Goal: Contribute content: Contribute content

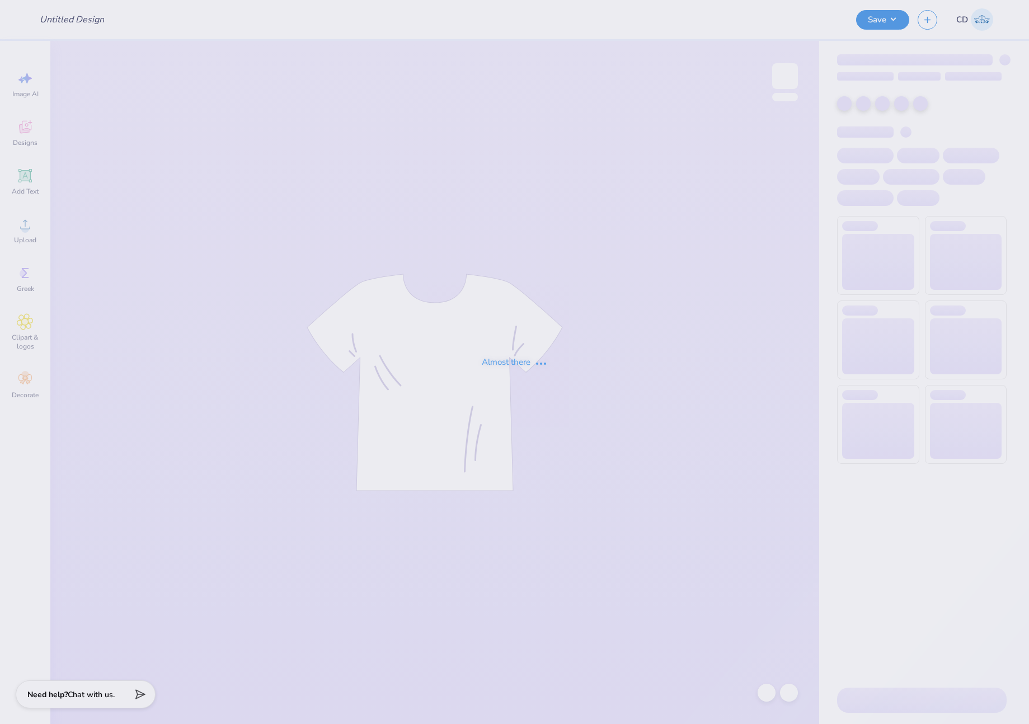
type input "[PERSON_NAME] : [GEOGRAPHIC_DATA][US_STATE]"
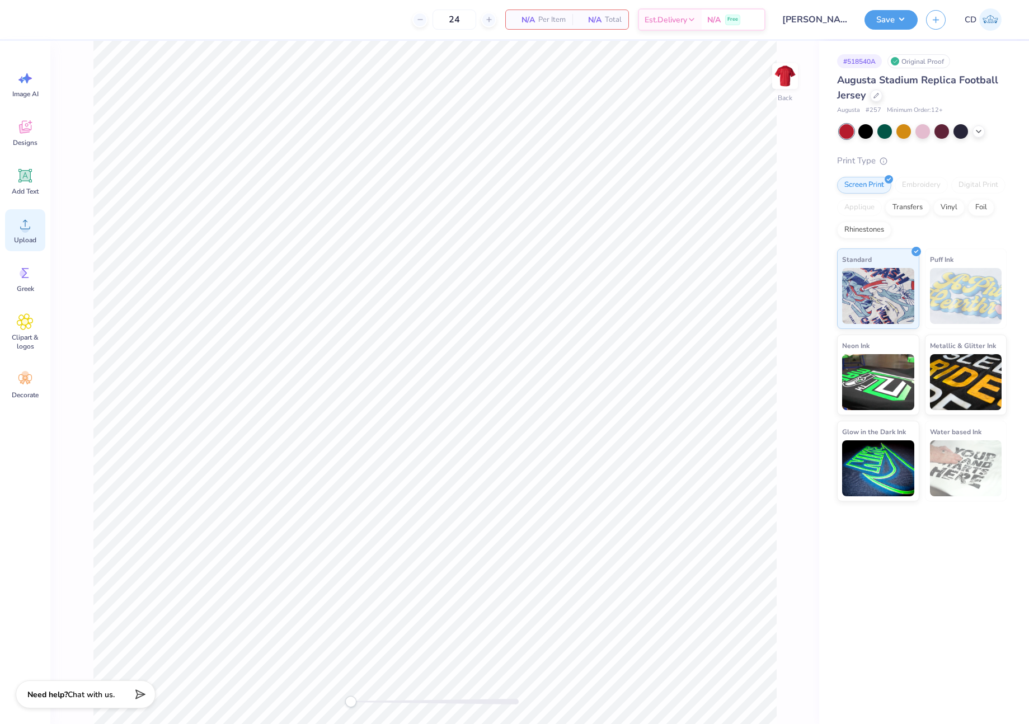
click at [15, 235] on div "Upload" at bounding box center [25, 230] width 40 height 42
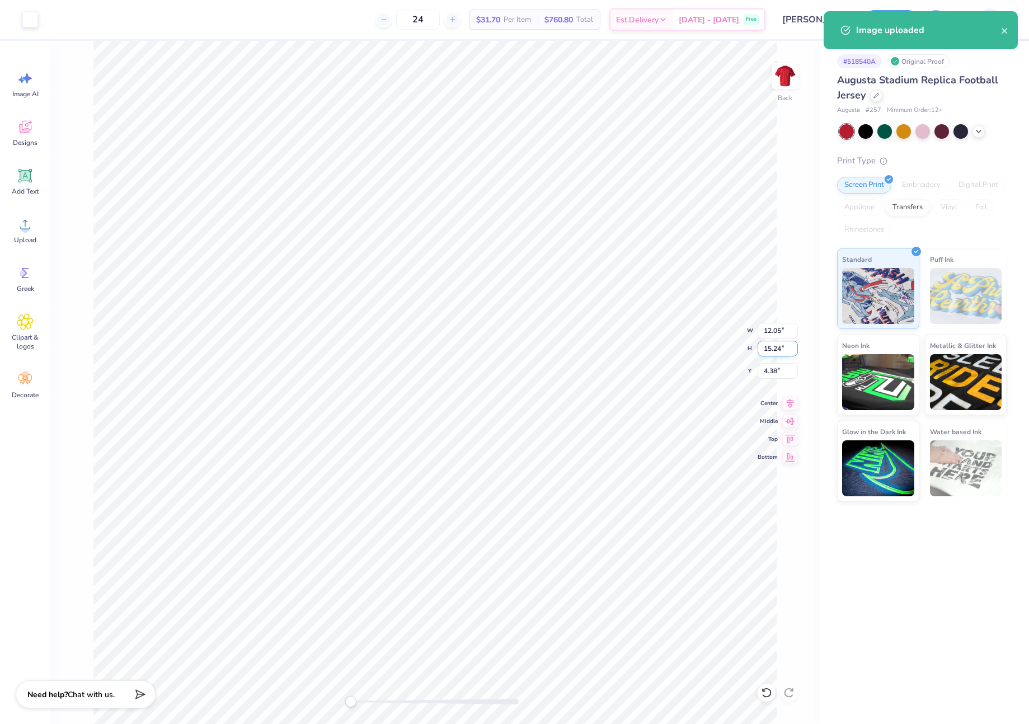
drag, startPoint x: 764, startPoint y: 351, endPoint x: 782, endPoint y: 354, distance: 18.7
click at [782, 354] on input "15.24" at bounding box center [777, 349] width 40 height 16
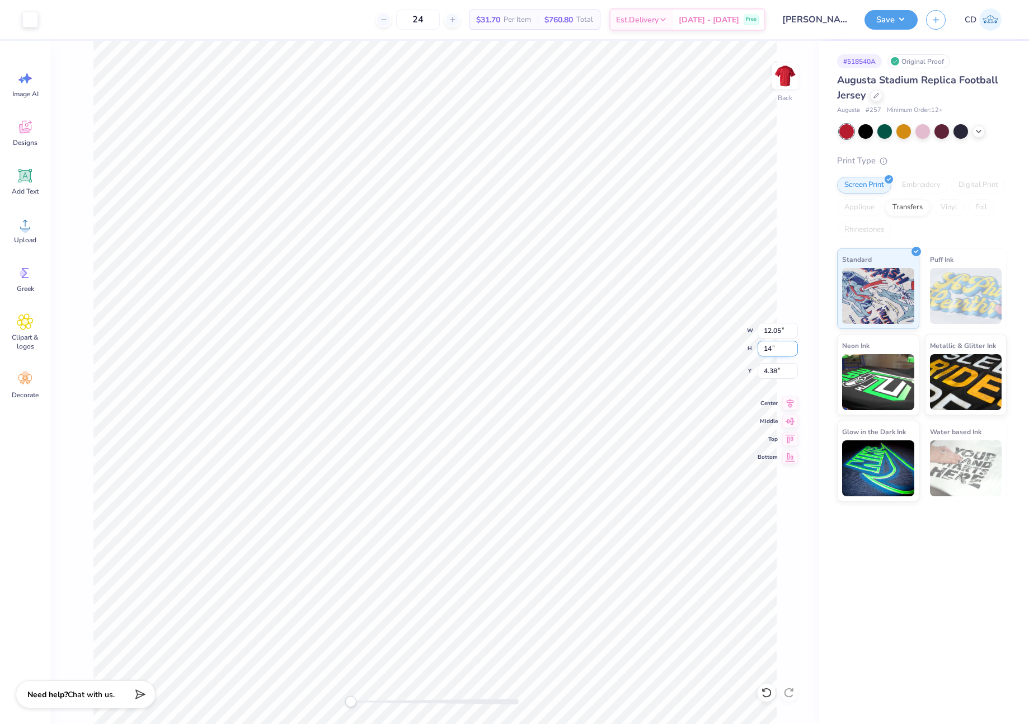
type input "14"
type input "11.07"
type input "14.00"
drag, startPoint x: 760, startPoint y: 375, endPoint x: 779, endPoint y: 375, distance: 19.0
click at [779, 375] on input "5.00" at bounding box center [777, 371] width 40 height 16
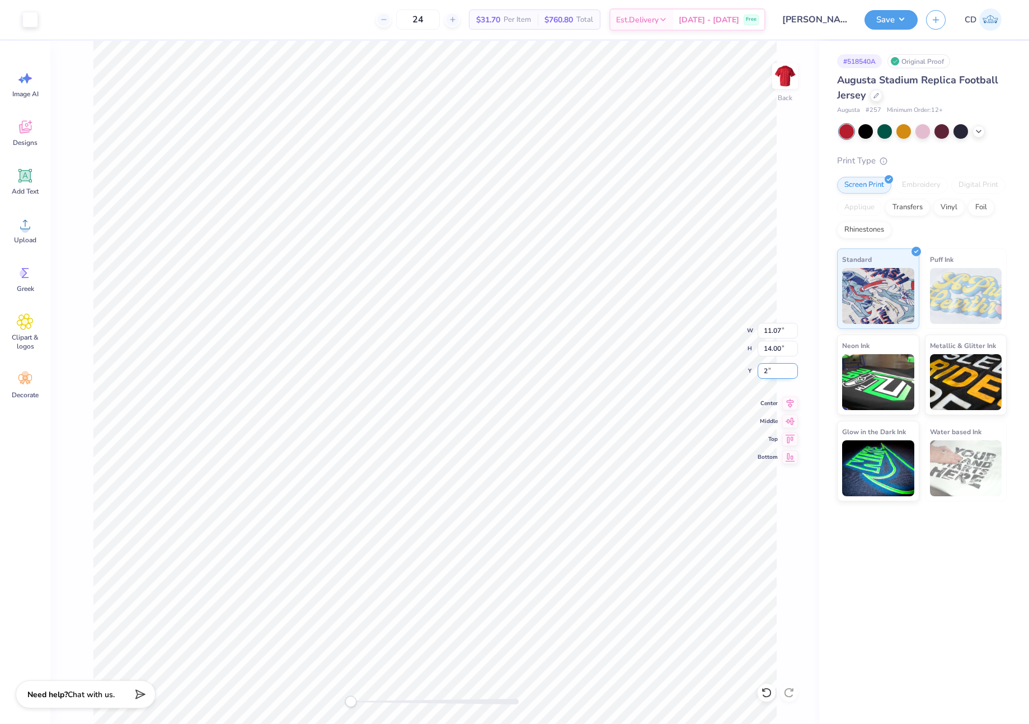
type input "2"
click at [885, 22] on button "Save" at bounding box center [890, 18] width 53 height 20
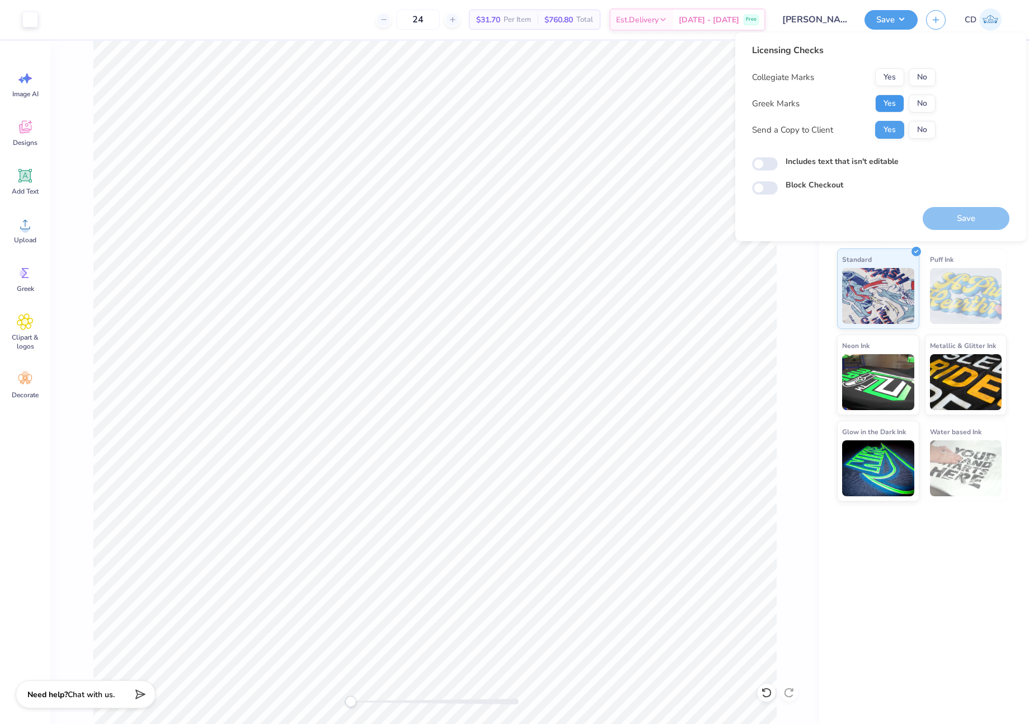
click at [895, 106] on button "Yes" at bounding box center [889, 104] width 29 height 18
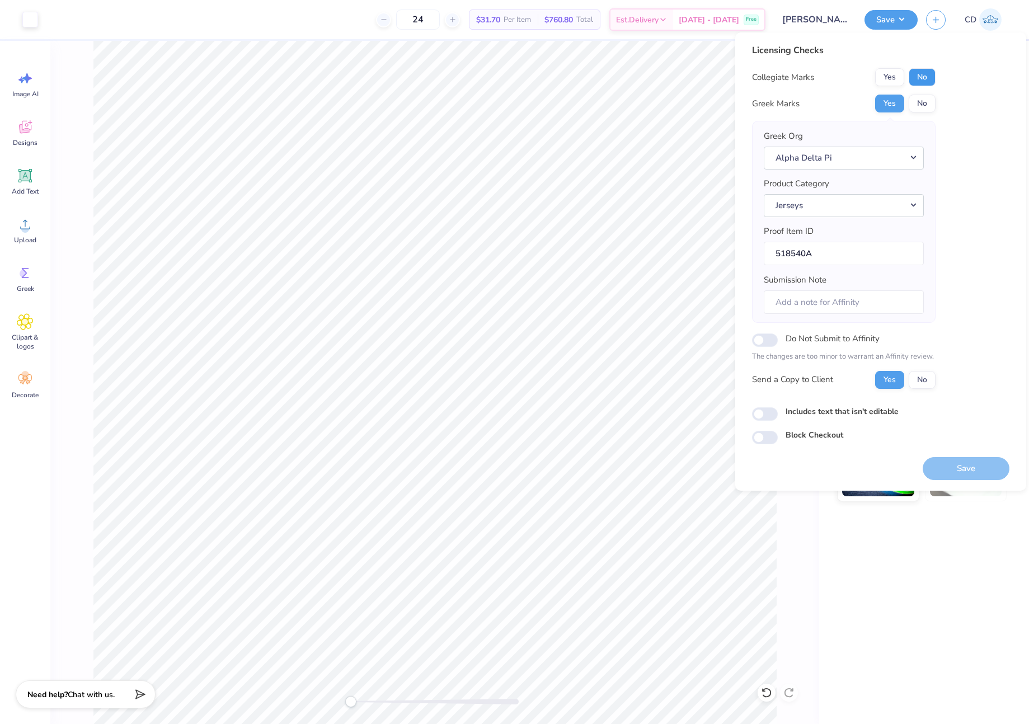
click at [919, 74] on button "No" at bounding box center [922, 77] width 27 height 18
click at [830, 300] on input "Submission Note" at bounding box center [844, 302] width 160 height 24
click at [887, 303] on input "University of Southern California, Alpha Psi," at bounding box center [844, 302] width 160 height 24
type input "University of Southern California, Alpha Psi, General Merch"
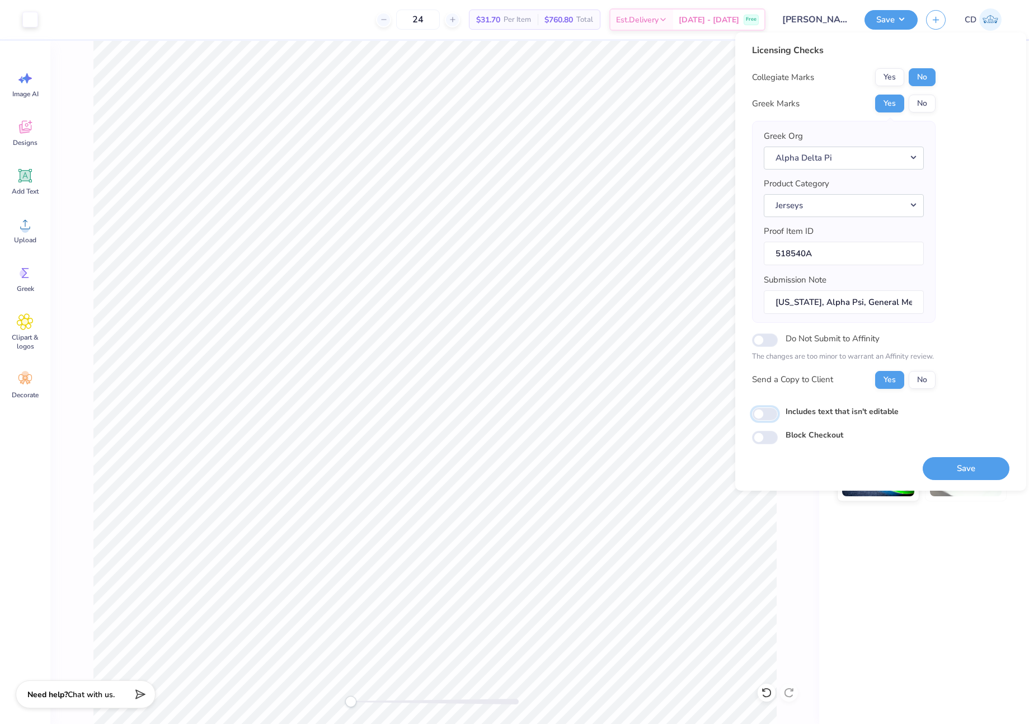
scroll to position [0, 0]
drag, startPoint x: 764, startPoint y: 412, endPoint x: 770, endPoint y: 412, distance: 6.2
click at [764, 412] on input "Includes text that isn't editable" at bounding box center [765, 413] width 26 height 13
checkbox input "true"
click at [961, 460] on button "Save" at bounding box center [965, 468] width 87 height 23
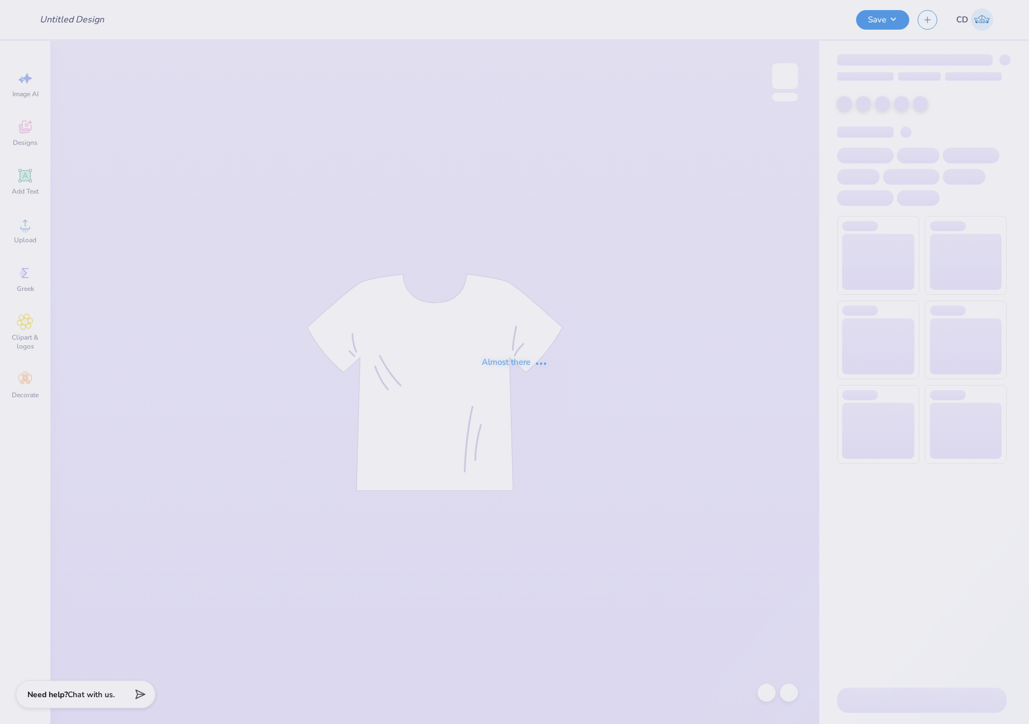
type input "EGWP Shirt"
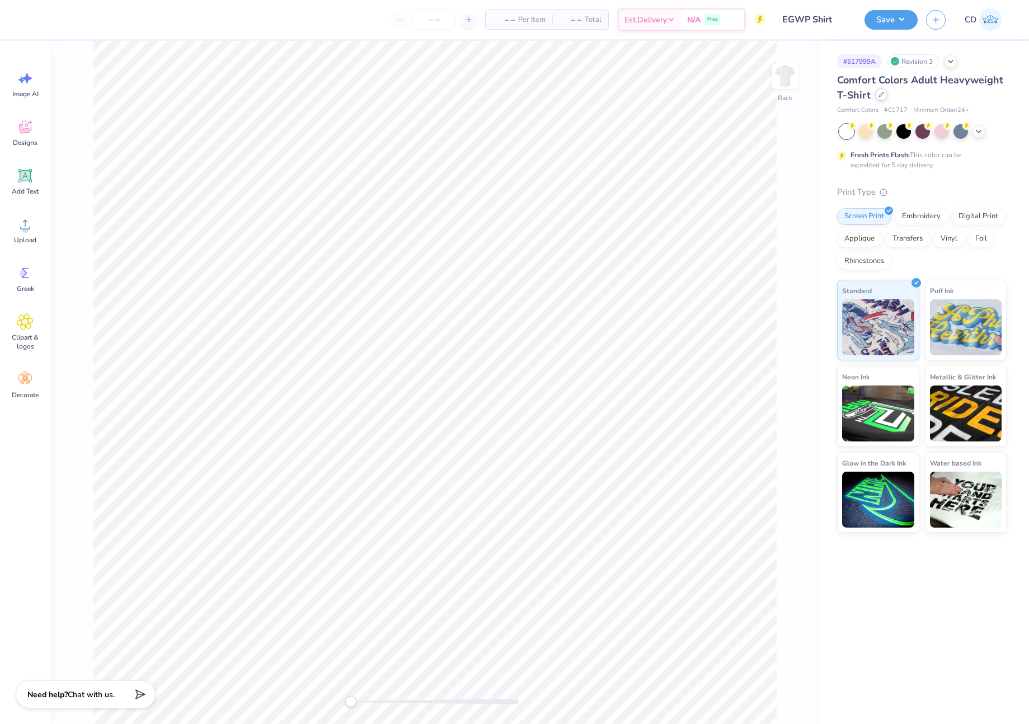
click at [884, 95] on div at bounding box center [881, 94] width 12 height 12
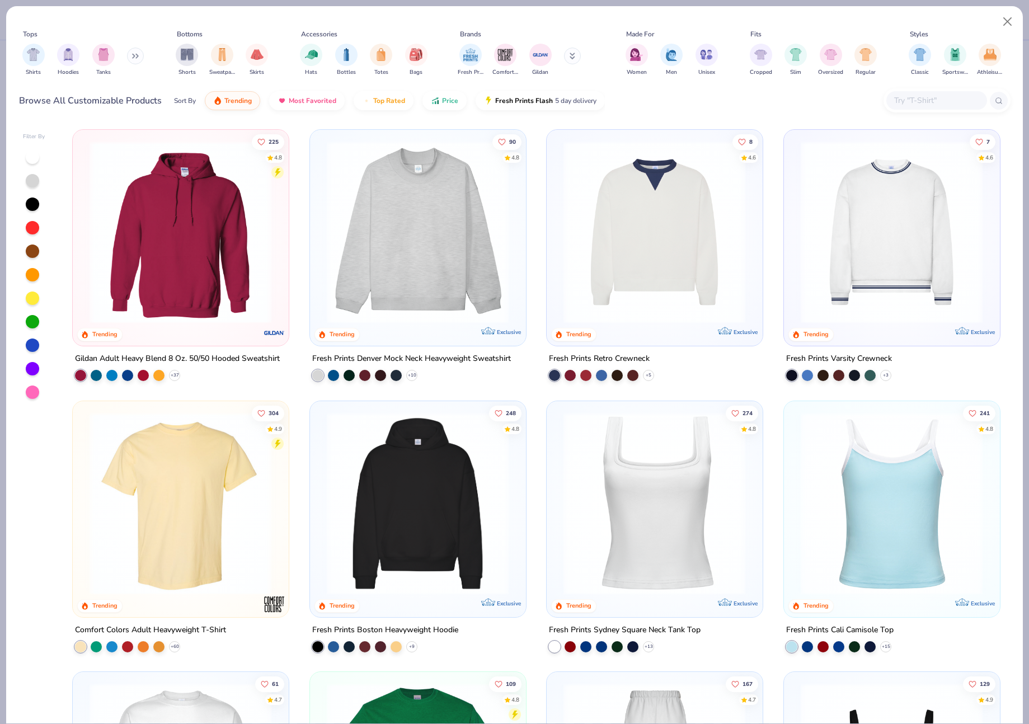
click at [924, 102] on input "text" at bounding box center [936, 100] width 86 height 13
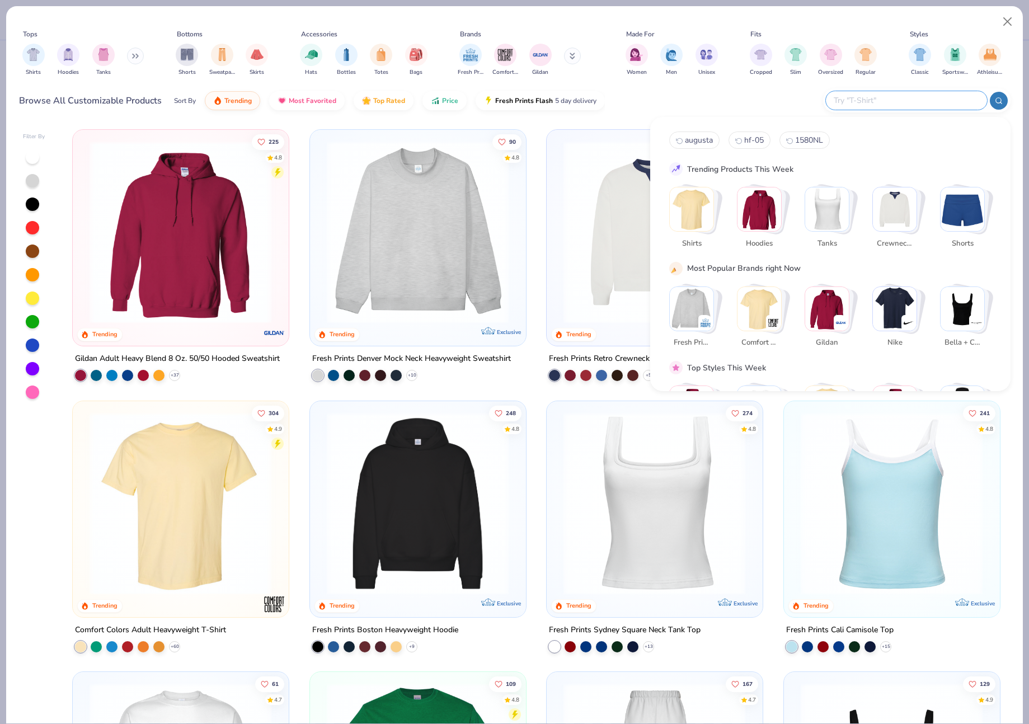
click at [756, 303] on img "Stack Card Button Comfort Colors" at bounding box center [759, 309] width 44 height 44
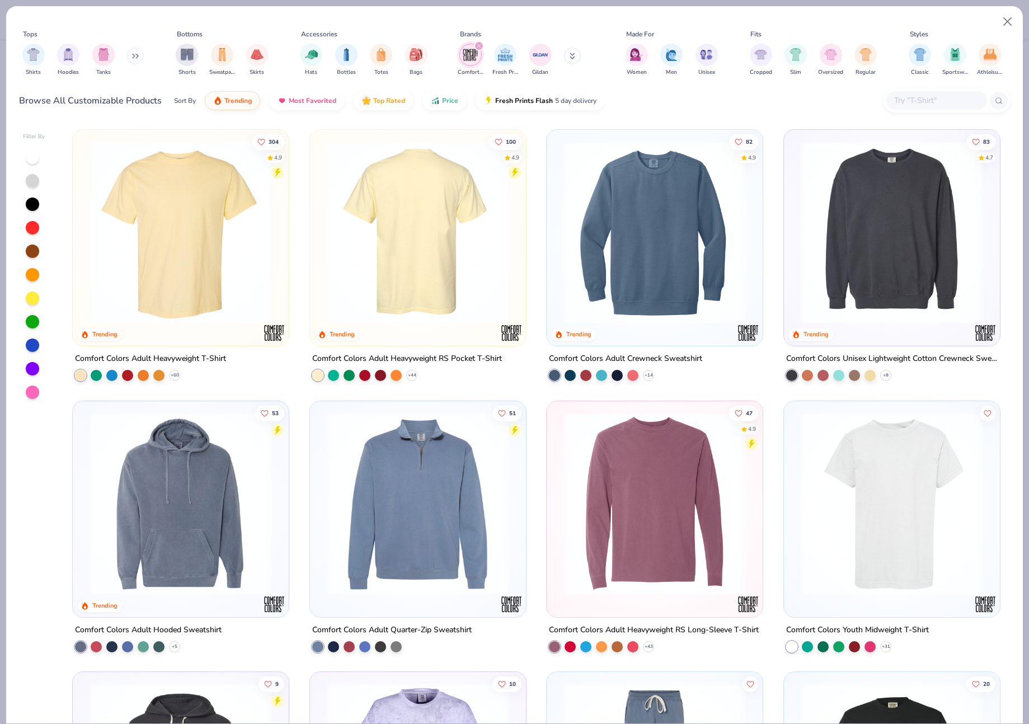
click at [422, 253] on img at bounding box center [417, 232] width 193 height 182
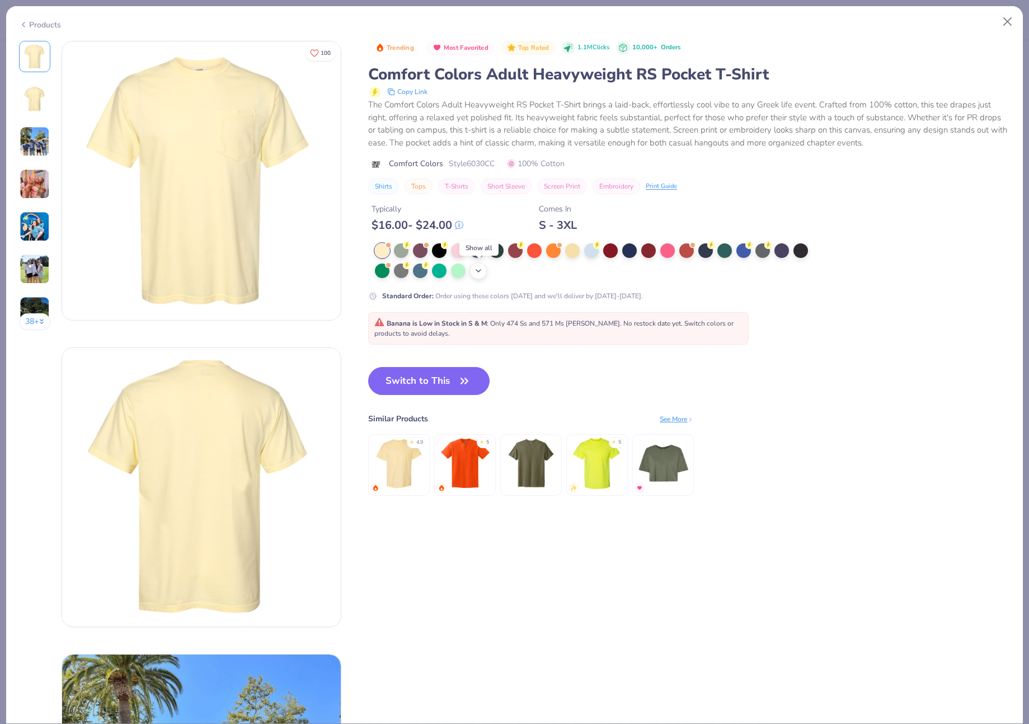
click at [478, 274] on icon at bounding box center [478, 270] width 9 height 9
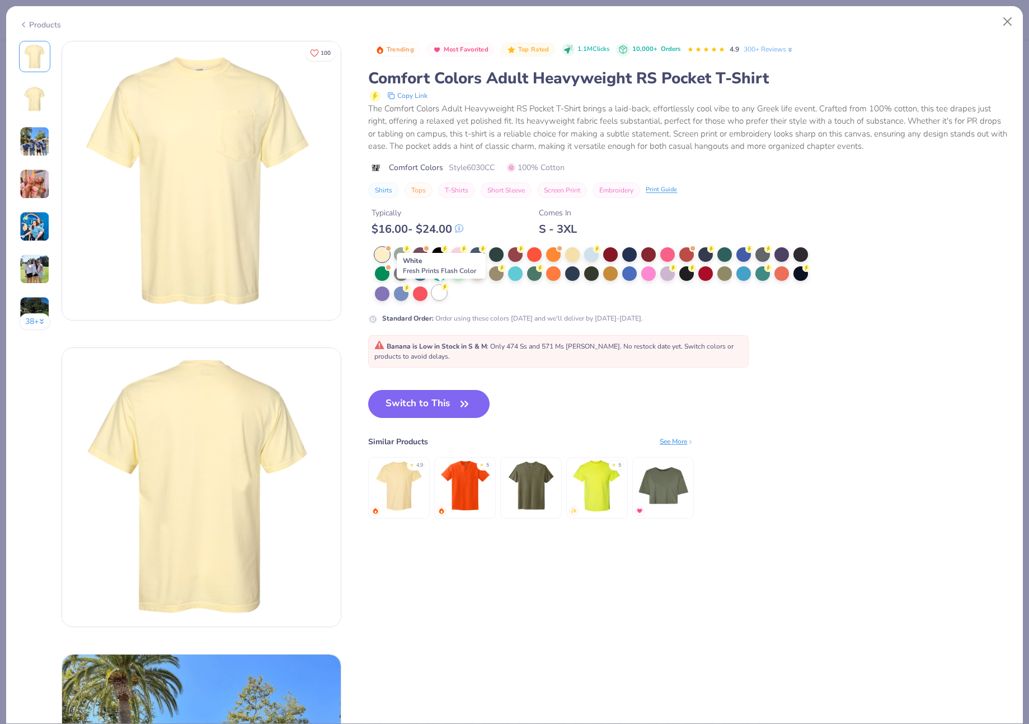
click at [440, 293] on div at bounding box center [439, 292] width 15 height 15
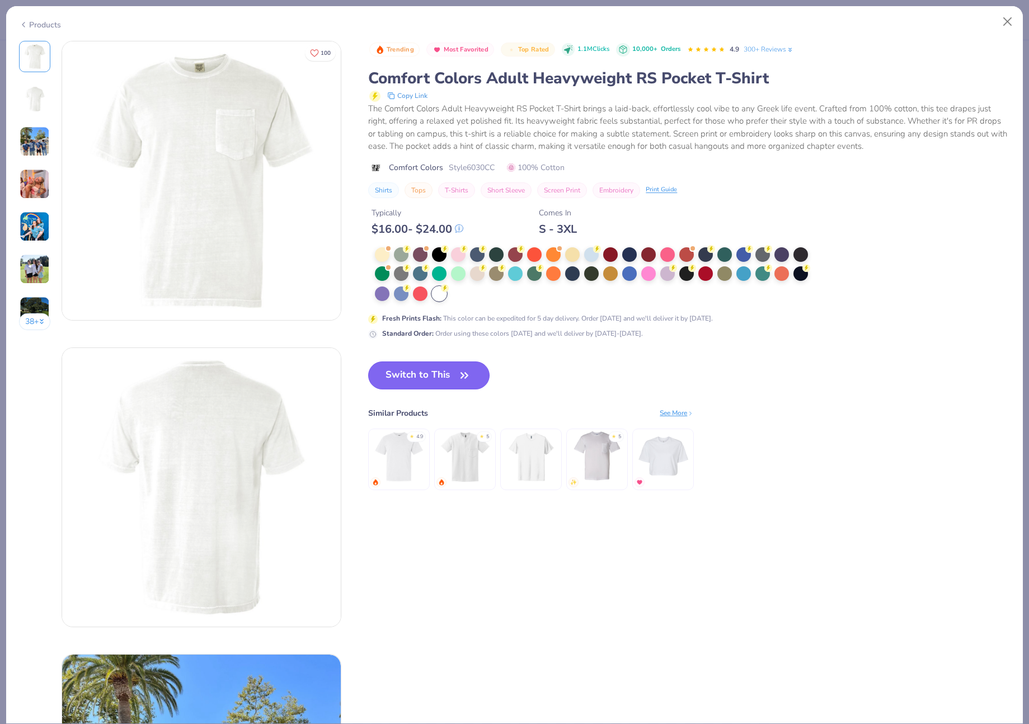
click at [467, 377] on icon "button" at bounding box center [464, 376] width 16 height 16
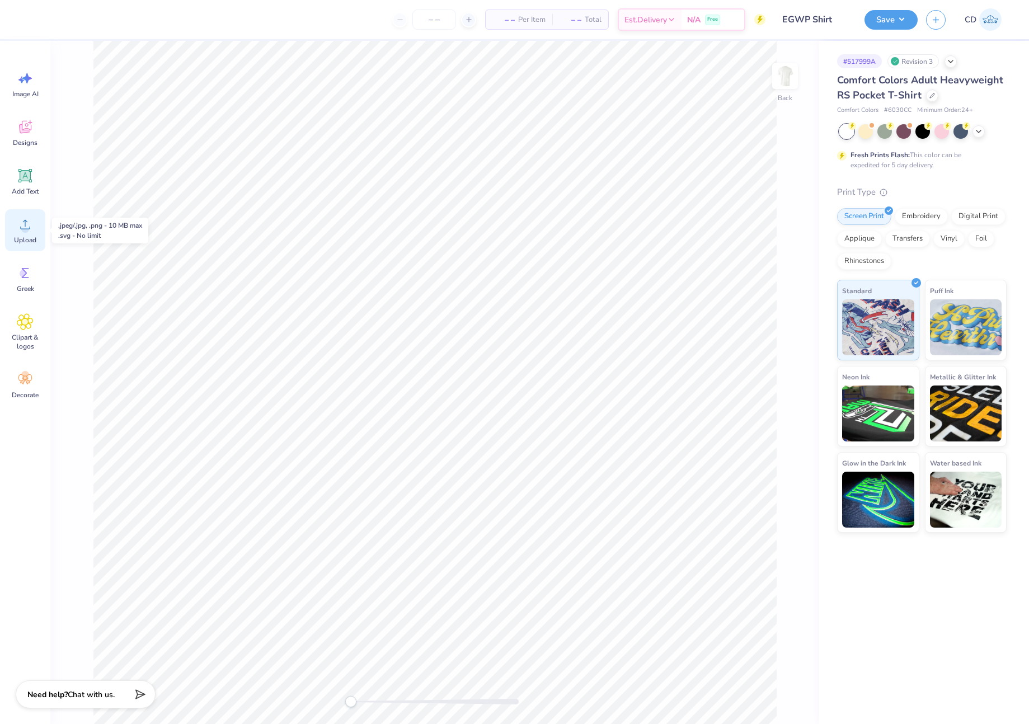
click at [30, 232] on icon at bounding box center [25, 224] width 17 height 17
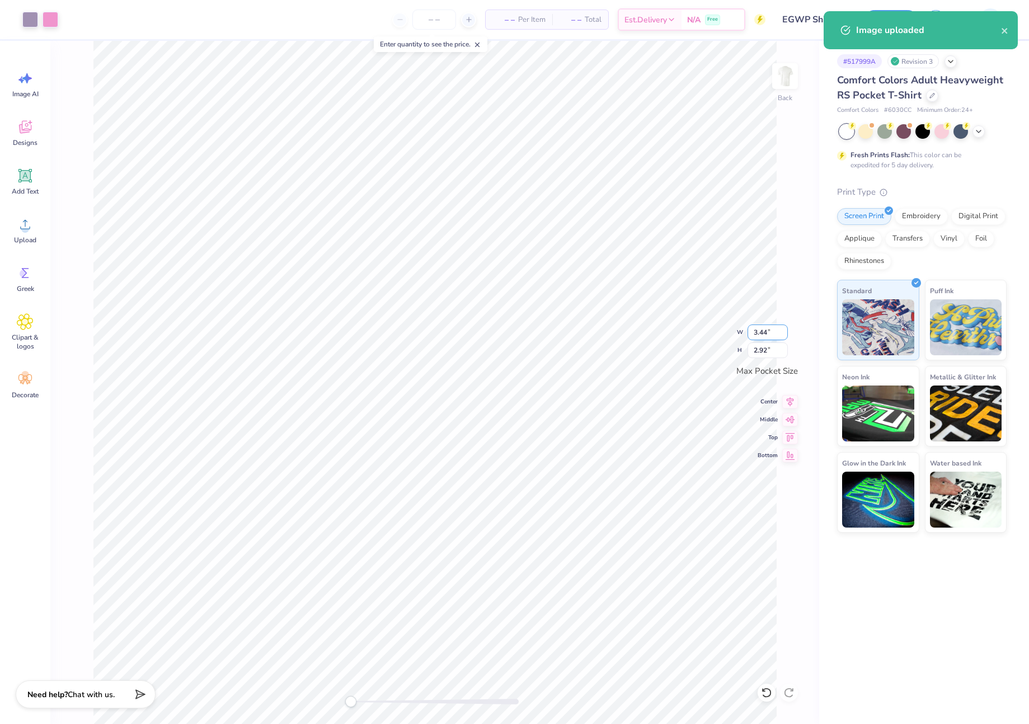
drag, startPoint x: 760, startPoint y: 335, endPoint x: 767, endPoint y: 335, distance: 6.7
click at [767, 335] on input "3.44" at bounding box center [767, 332] width 40 height 16
type input "3.50"
type input "2.98"
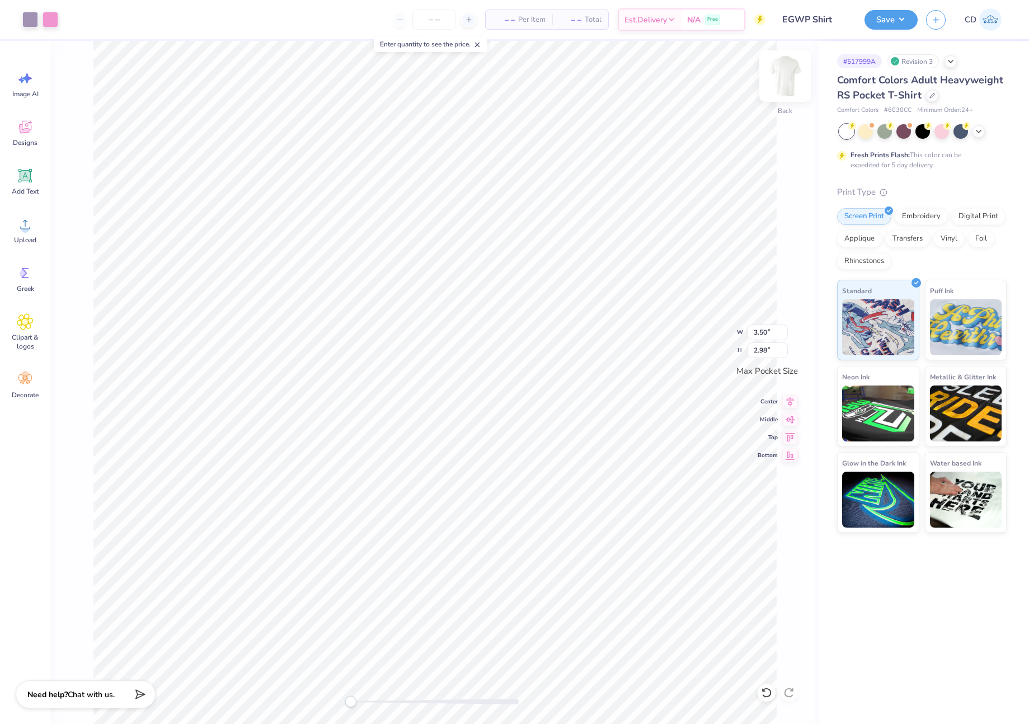
click at [789, 76] on img at bounding box center [784, 76] width 45 height 45
click at [25, 233] on div "Upload" at bounding box center [25, 230] width 40 height 42
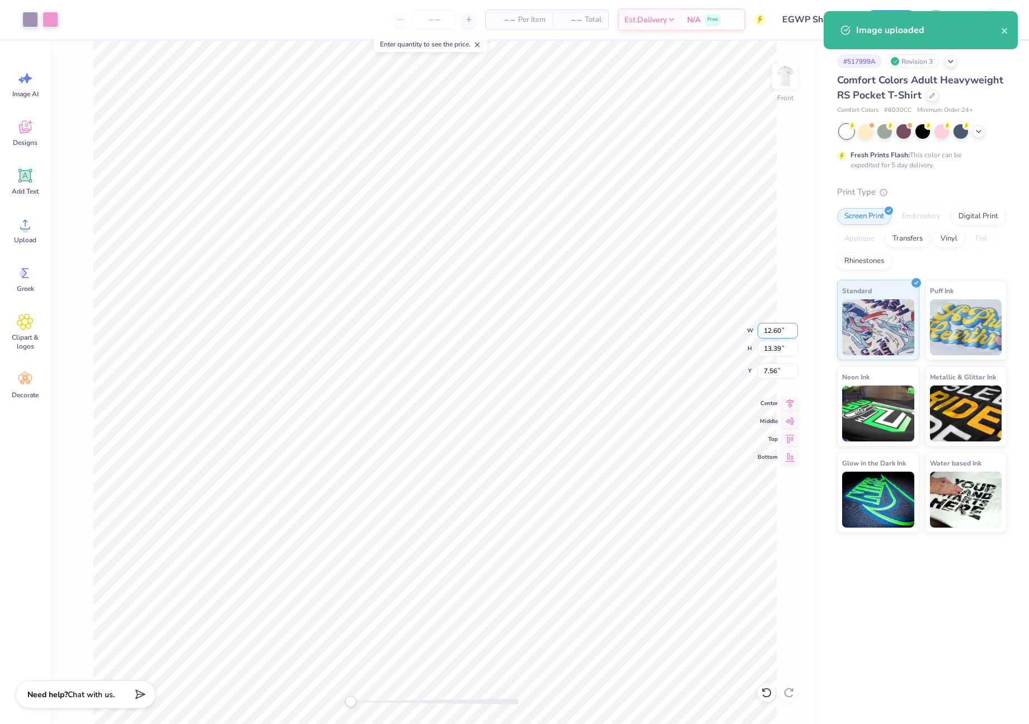
drag, startPoint x: 761, startPoint y: 331, endPoint x: 783, endPoint y: 333, distance: 21.4
click at [783, 333] on input "12.60" at bounding box center [777, 331] width 40 height 16
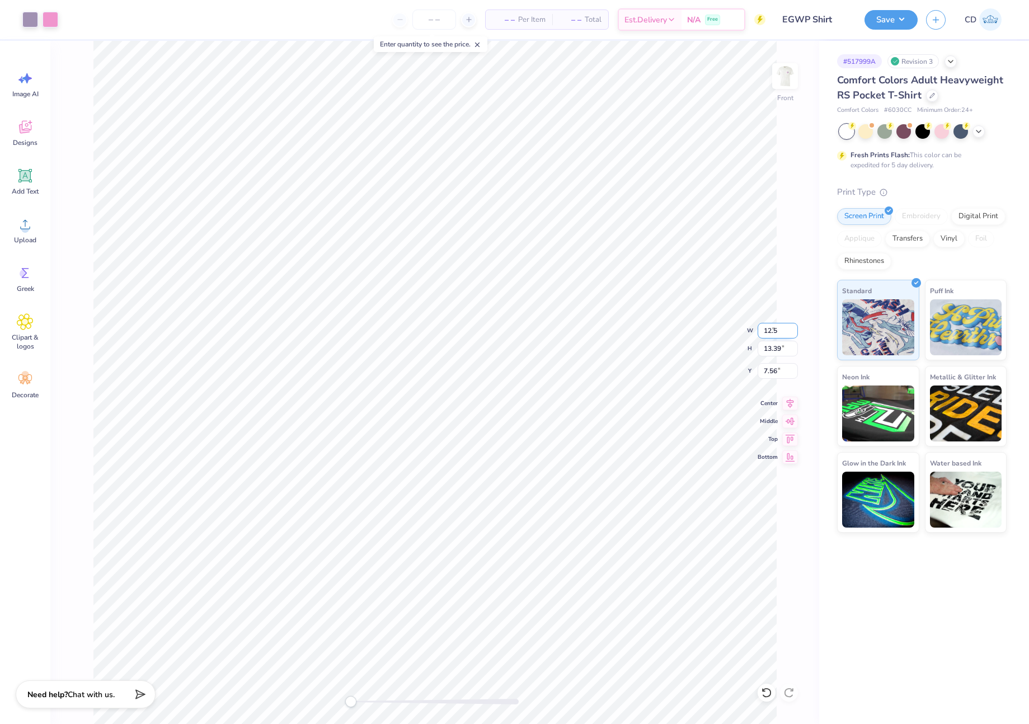
type input "12.50"
type input "13.28"
type input "7.61"
click at [22, 225] on icon at bounding box center [25, 224] width 17 height 17
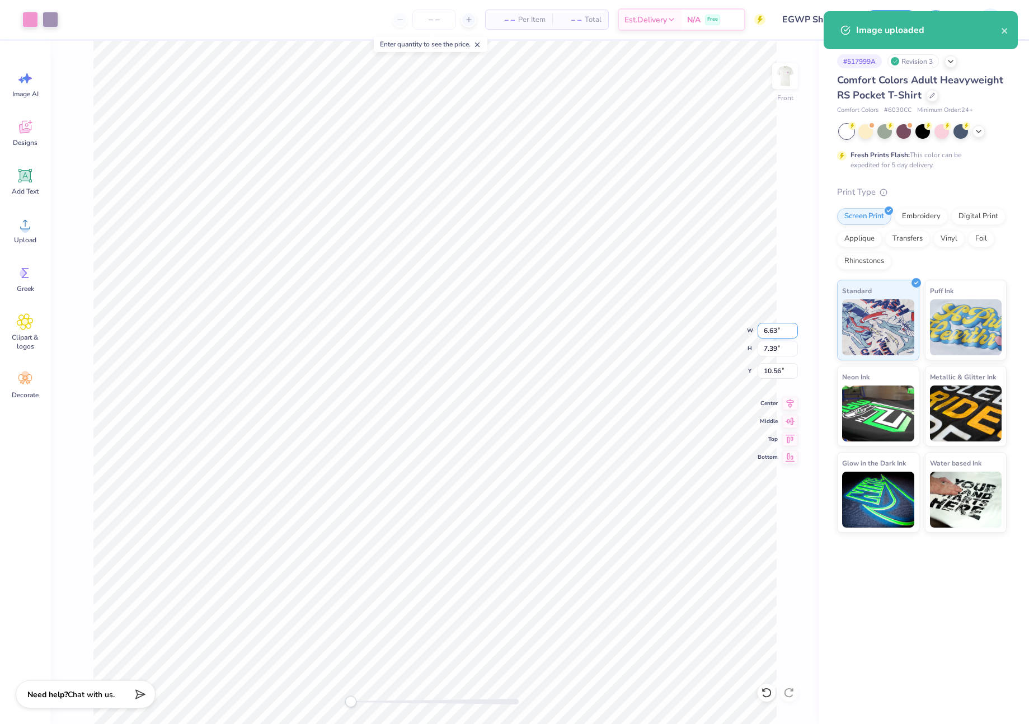
drag, startPoint x: 763, startPoint y: 331, endPoint x: 775, endPoint y: 333, distance: 12.4
click at [775, 333] on input "6.63" at bounding box center [777, 331] width 40 height 16
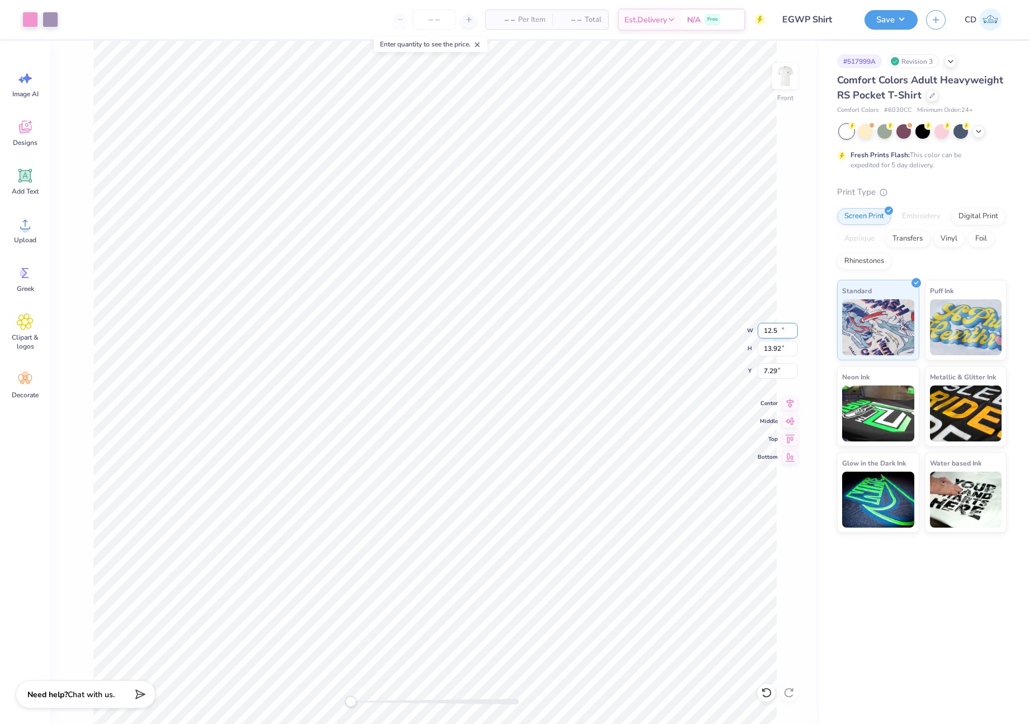
type input "12.50"
type input "13.92"
drag, startPoint x: 761, startPoint y: 371, endPoint x: 781, endPoint y: 370, distance: 20.1
click at [781, 370] on input "7.29" at bounding box center [777, 371] width 40 height 16
type input "3"
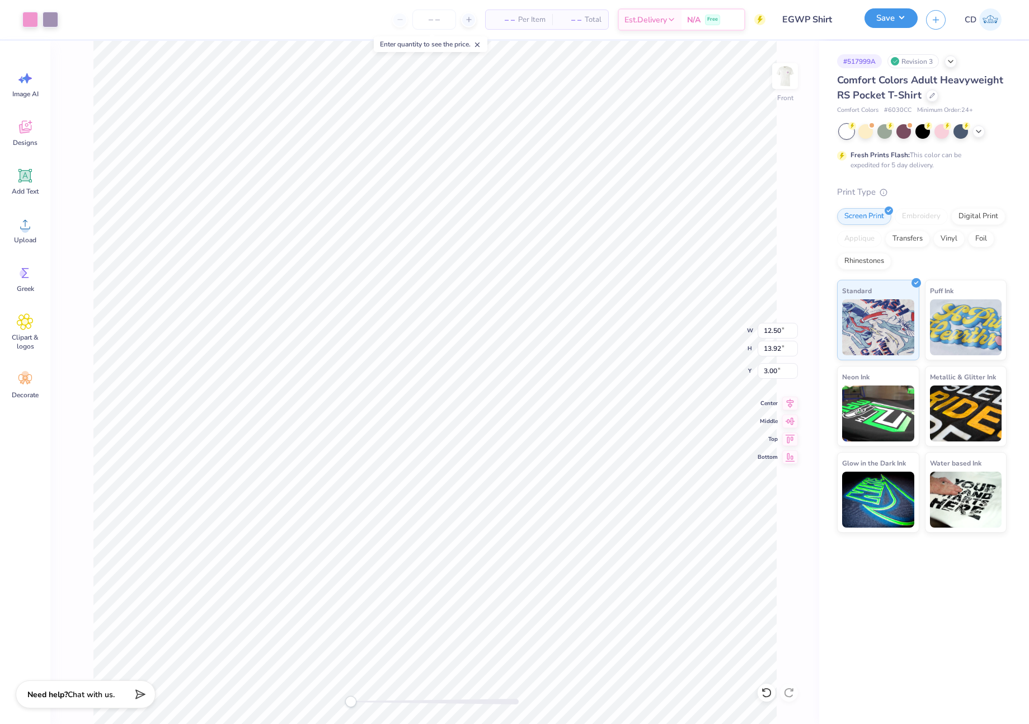
click at [880, 23] on button "Save" at bounding box center [890, 18] width 53 height 20
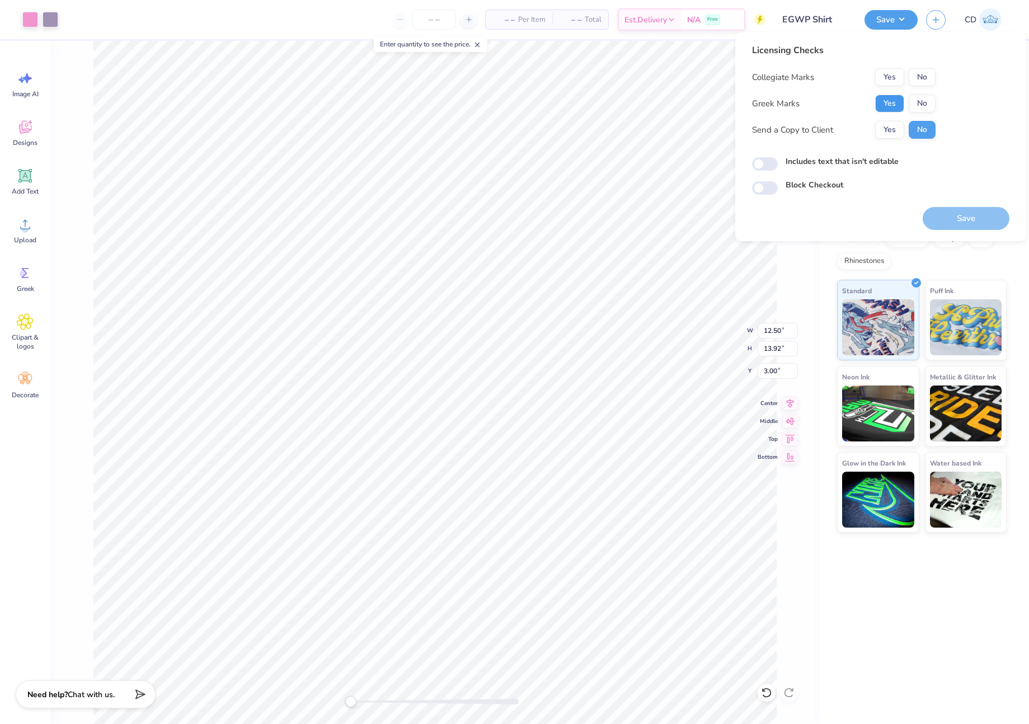
click at [898, 103] on button "Yes" at bounding box center [889, 104] width 29 height 18
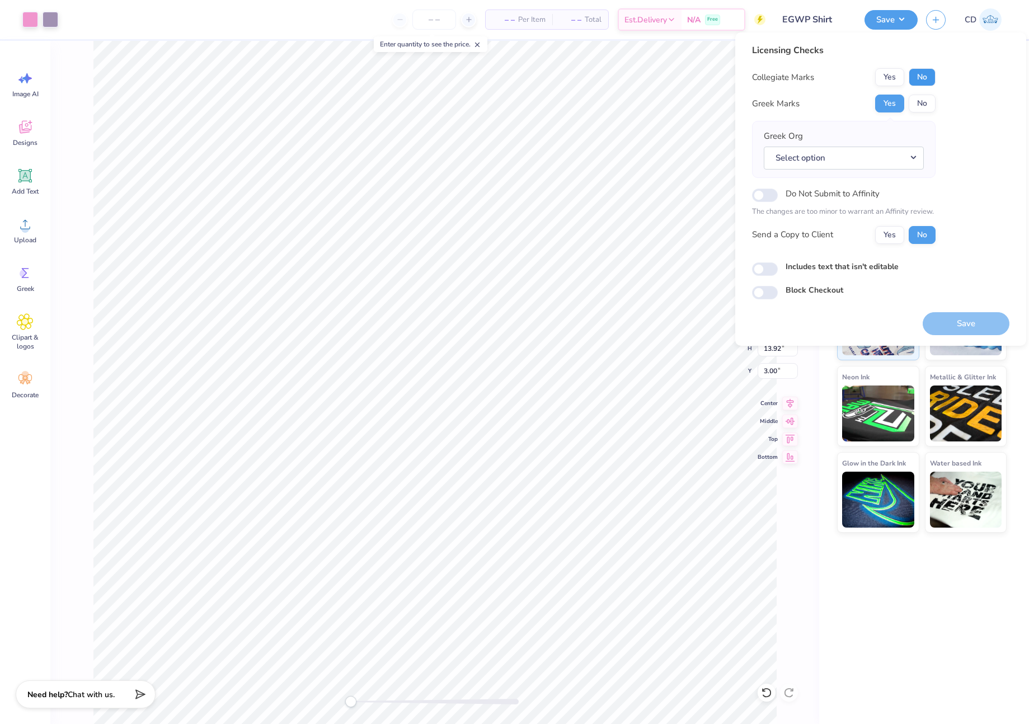
click at [917, 83] on button "No" at bounding box center [922, 77] width 27 height 18
click at [912, 157] on button "Select option" at bounding box center [844, 158] width 160 height 23
click at [815, 204] on link "Phi Mu" at bounding box center [843, 202] width 151 height 18
click at [768, 265] on input "Includes text that isn't editable" at bounding box center [765, 268] width 26 height 13
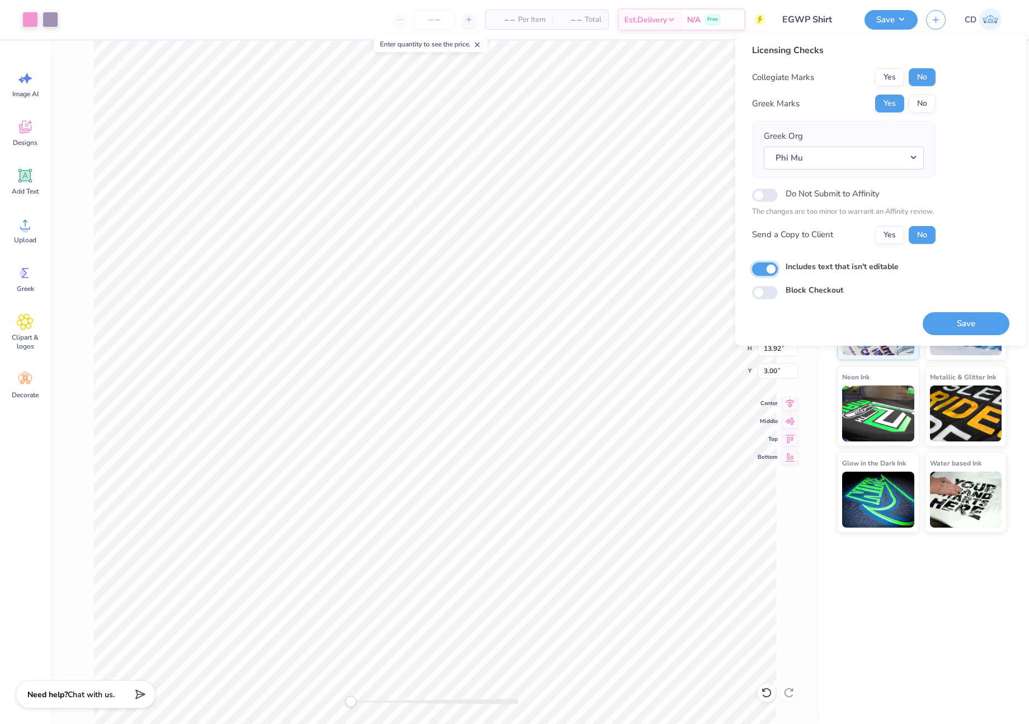
checkbox input "true"
click at [965, 309] on div "Save" at bounding box center [965, 316] width 87 height 35
click at [973, 320] on button "Save" at bounding box center [965, 323] width 87 height 23
